Goal: Check status: Check status

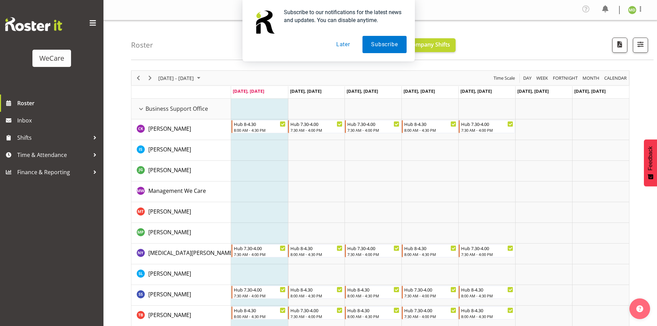
click at [345, 46] on button "Later" at bounding box center [343, 44] width 31 height 17
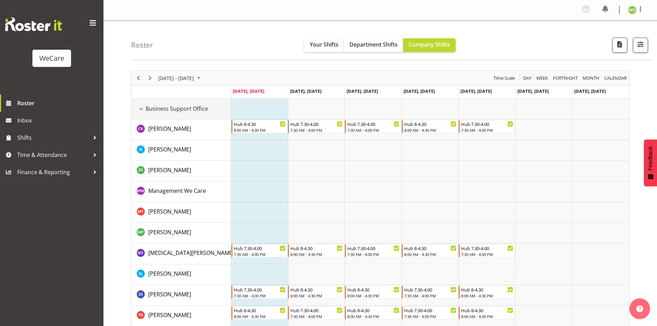
click at [143, 108] on div "Business Support Office resource" at bounding box center [141, 109] width 9 height 9
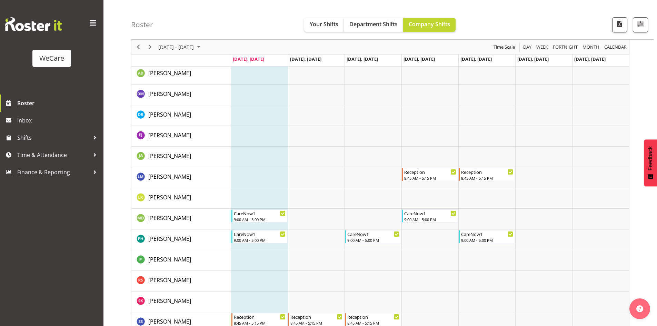
scroll to position [1277, 0]
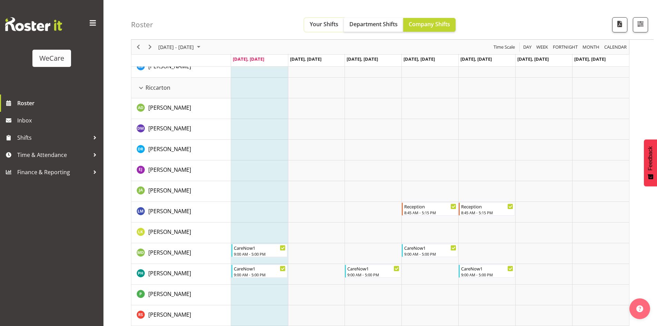
click at [319, 27] on span "Your Shifts" at bounding box center [324, 24] width 29 height 8
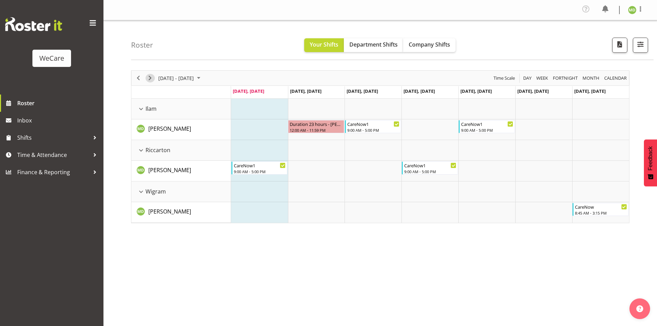
click at [153, 78] on span "Next" at bounding box center [150, 78] width 8 height 9
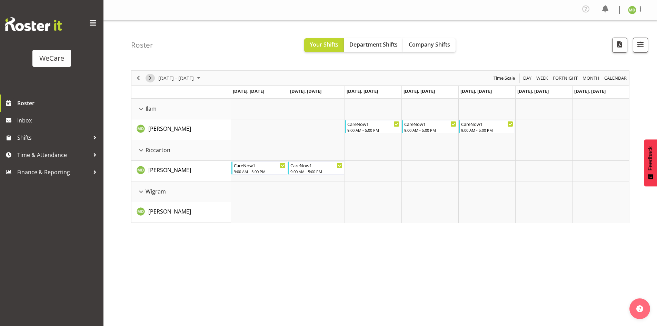
click at [153, 79] on span "Next" at bounding box center [150, 78] width 8 height 9
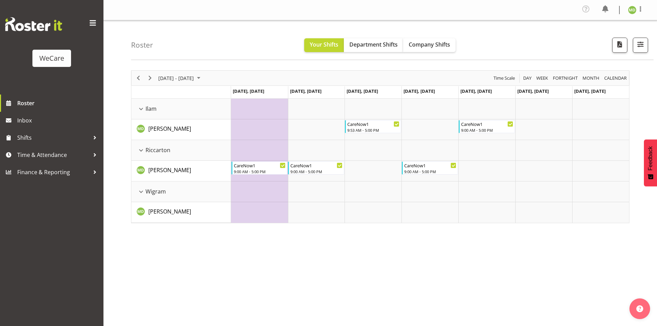
click at [151, 78] on span "Next" at bounding box center [150, 78] width 8 height 9
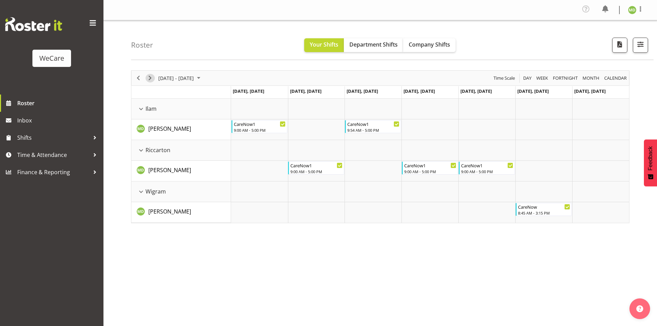
click at [150, 76] on span "Next" at bounding box center [150, 78] width 8 height 9
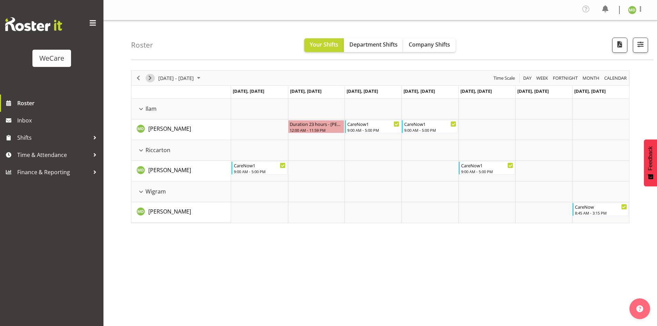
click at [150, 78] on span "Next" at bounding box center [150, 78] width 8 height 9
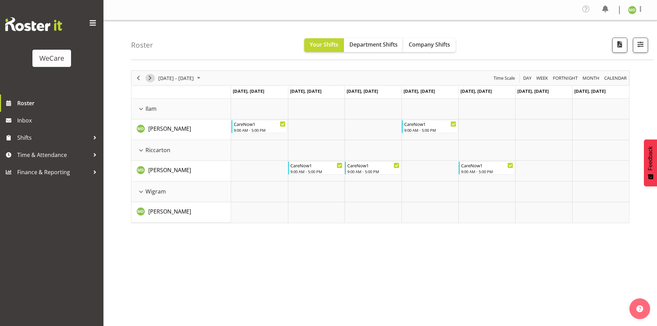
click at [149, 79] on span "Next" at bounding box center [150, 78] width 8 height 9
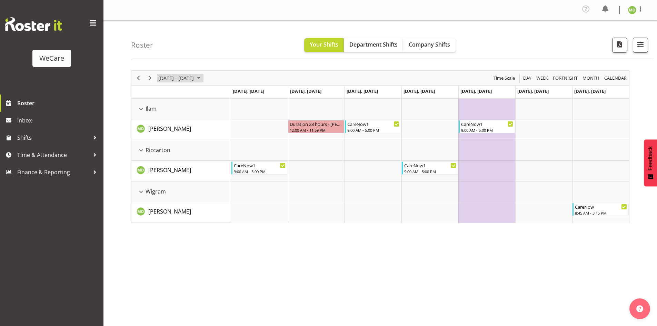
click at [203, 78] on span "October 20 - 26, 2025" at bounding box center [199, 78] width 8 height 9
click at [230, 179] on button "[DATE]" at bounding box center [225, 180] width 23 height 10
